Goal: Information Seeking & Learning: Understand process/instructions

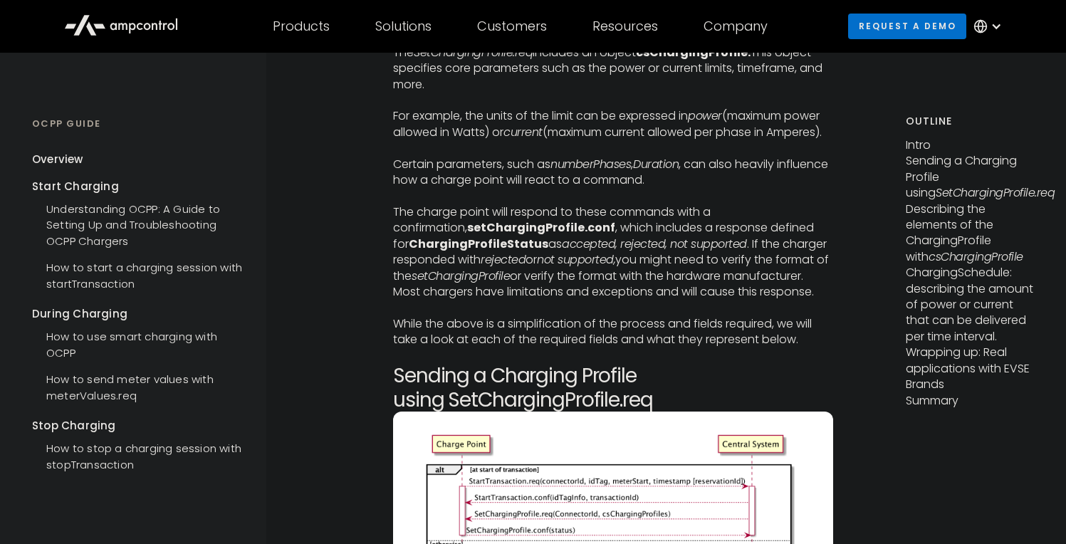
scroll to position [1431, 0]
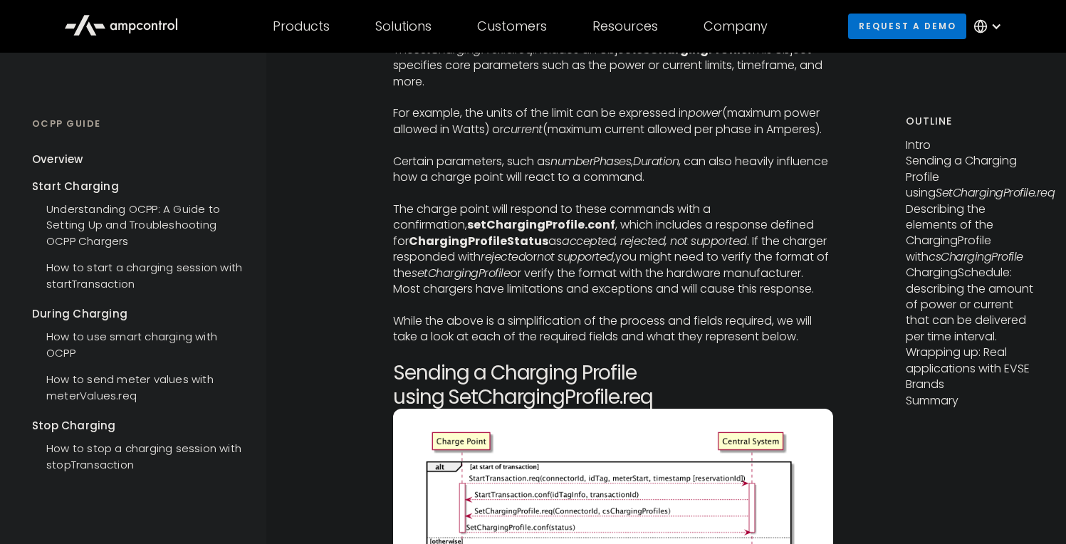
click at [474, 248] on strong "ChargingProfileStatus" at bounding box center [479, 241] width 140 height 16
click at [604, 247] on em "accepted, rejected, not supported" at bounding box center [654, 241] width 185 height 16
click at [723, 232] on p "The charge point will respond to these commands with a confirmation, setChargin…" at bounding box center [613, 248] width 440 height 95
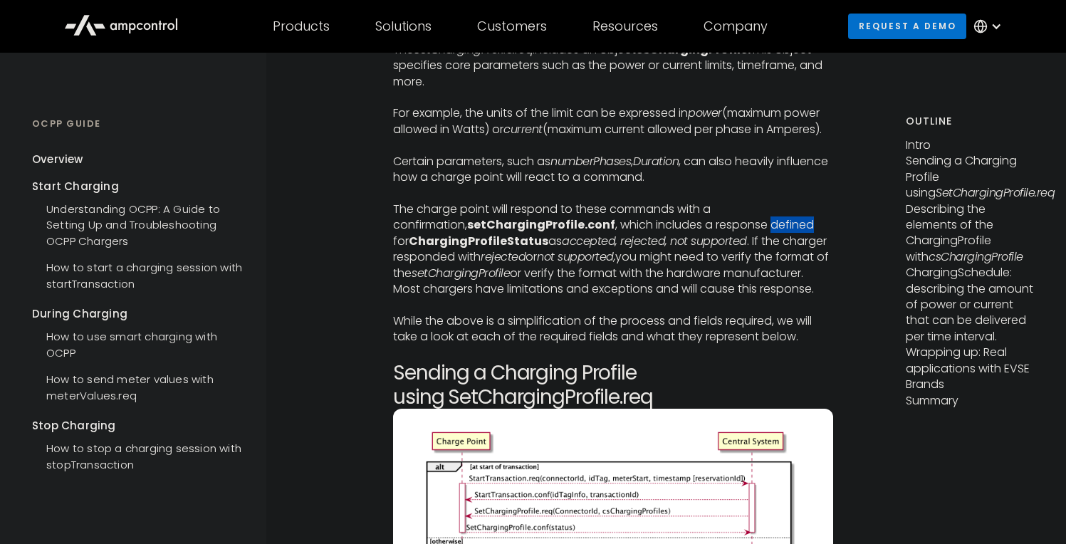
click at [723, 232] on p "The charge point will respond to these commands with a confirmation, setChargin…" at bounding box center [613, 248] width 440 height 95
click at [711, 243] on em "accepted, rejected, not supported" at bounding box center [654, 241] width 185 height 16
click at [666, 118] on p "For example, the units of the limit can be expressed in power (maximum power al…" at bounding box center [613, 121] width 440 height 32
click at [675, 248] on em "accepted, rejected, not supported" at bounding box center [654, 241] width 185 height 16
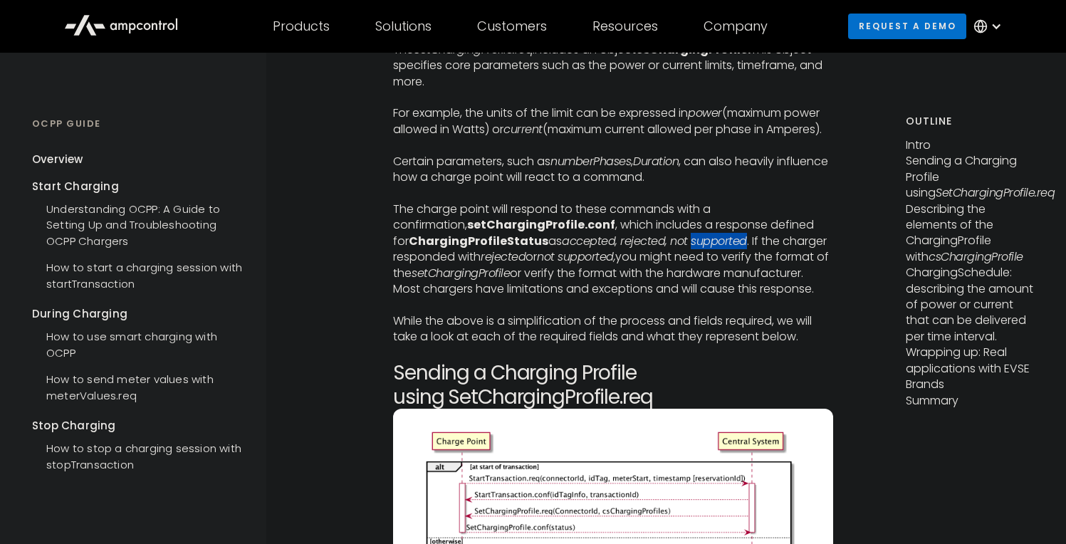
click at [675, 248] on em "accepted, rejected, not supported" at bounding box center [654, 241] width 185 height 16
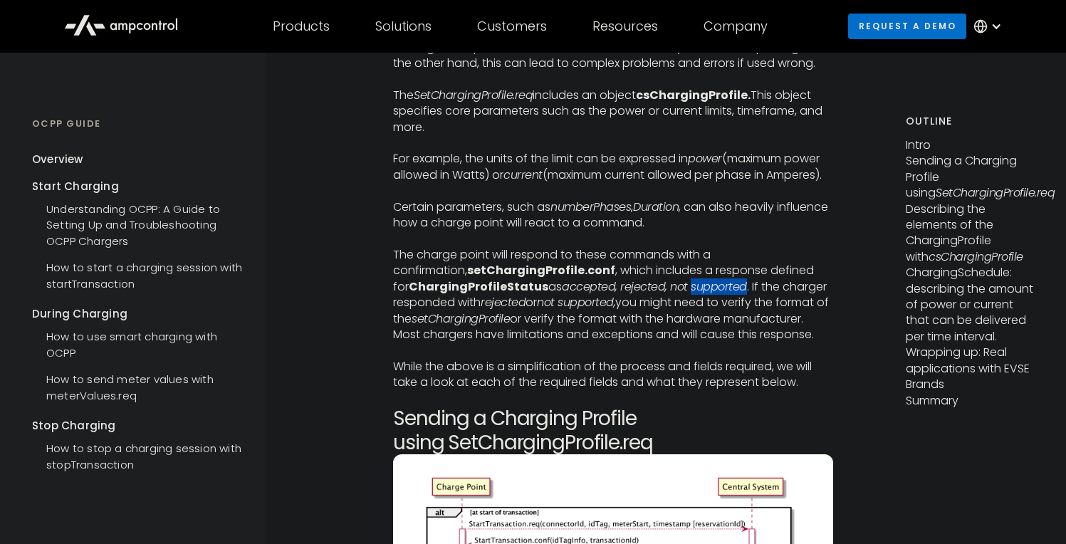
scroll to position [0, 0]
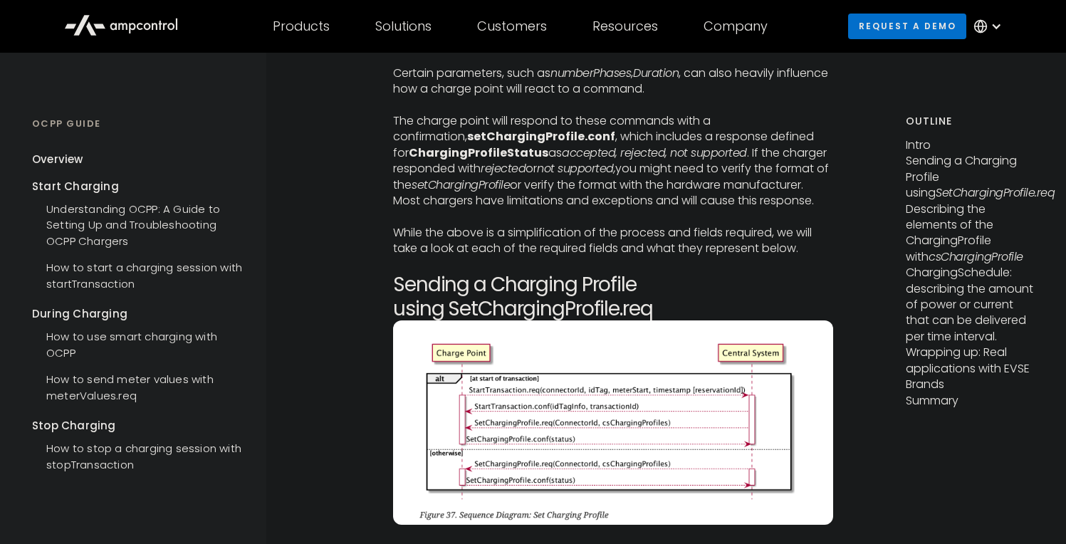
click at [715, 202] on p "The charge point will respond to these commands with a confirmation, setChargin…" at bounding box center [613, 160] width 440 height 95
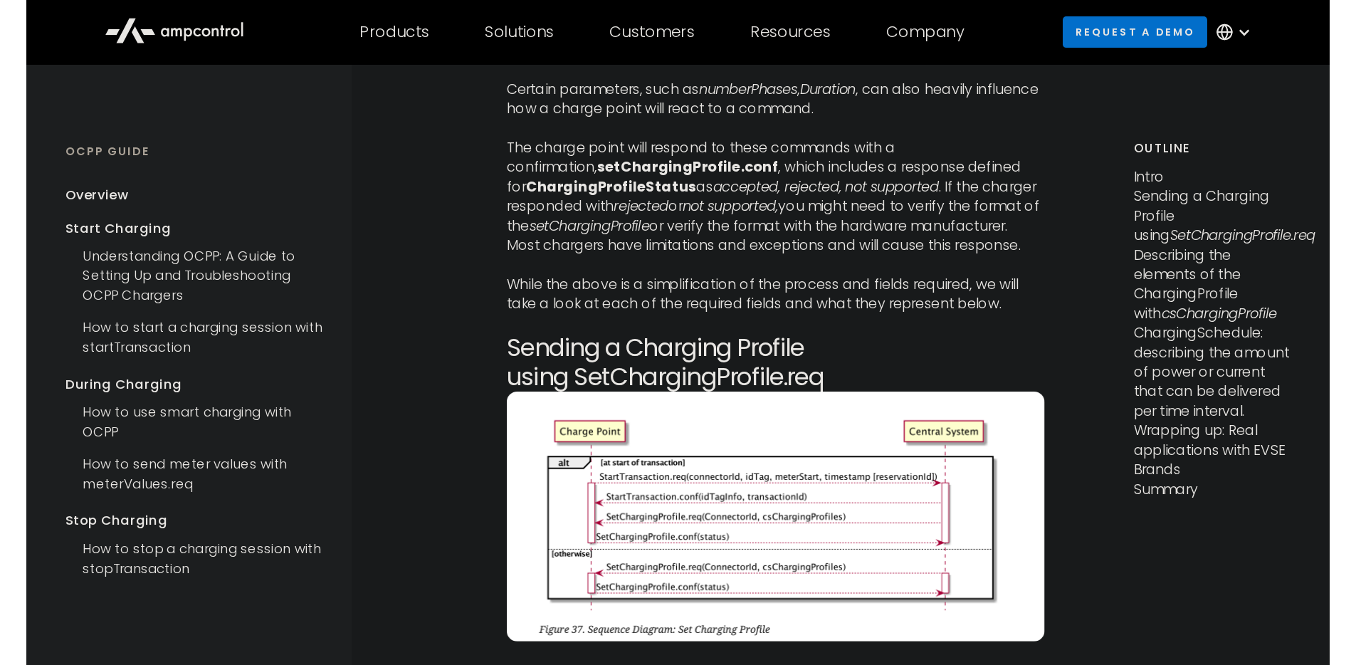
scroll to position [1523, 0]
